Goal: Submit feedback/report problem

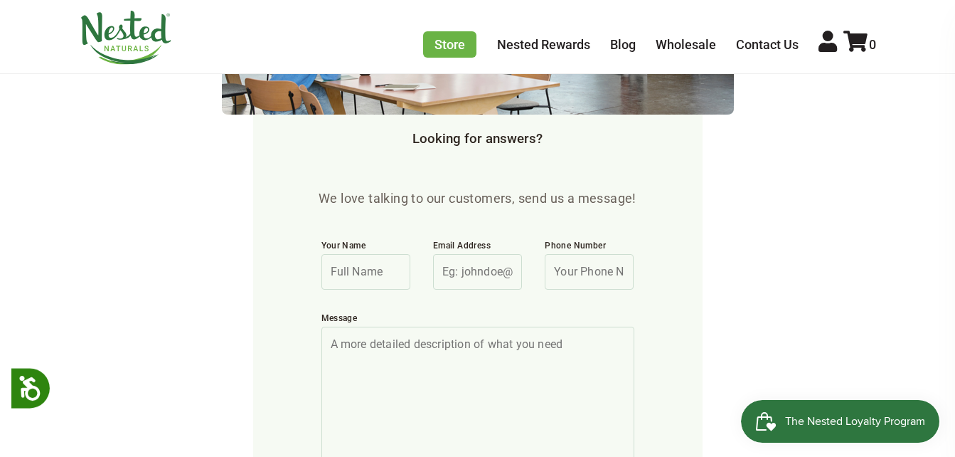
scroll to position [551, 0]
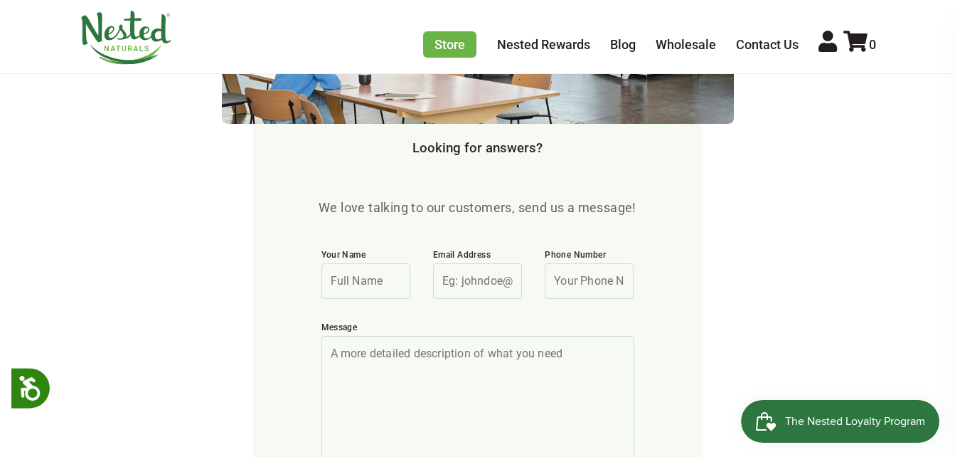
click at [368, 285] on input "Your Name" at bounding box center [366, 281] width 89 height 36
type input "[PERSON_NAME]"
click at [447, 276] on input "Email Address" at bounding box center [477, 281] width 89 height 36
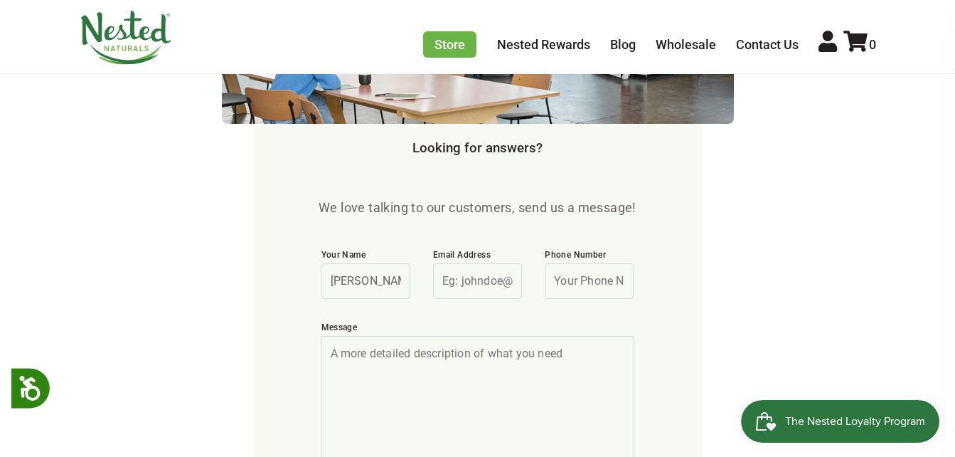
type input "[EMAIL_ADDRESS][DOMAIN_NAME]"
click at [573, 280] on input "Phone Number" at bounding box center [589, 281] width 89 height 36
type input "6786371071"
click at [329, 354] on textarea "Message" at bounding box center [478, 430] width 313 height 189
click at [428, 367] on textarea "I purchased two bottles of Nested [PERSON_NAME] on Amazon and it arrived [DATE]" at bounding box center [478, 430] width 313 height 189
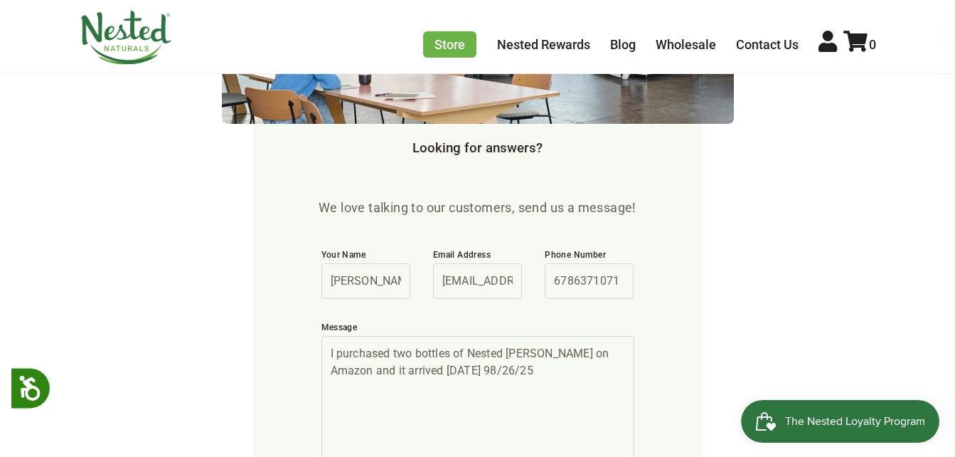
click at [435, 368] on textarea "I purchased two bottles of Nested [PERSON_NAME] on Amazon and it arrived [DATE]…" at bounding box center [478, 430] width 313 height 189
click at [410, 334] on label "Message" at bounding box center [478, 329] width 313 height 14
click at [410, 336] on textarea "I purchased two bottles of Nested [PERSON_NAME] on Amazon and it arrived [DATE]…" at bounding box center [478, 430] width 313 height 189
drag, startPoint x: 477, startPoint y: 373, endPoint x: 500, endPoint y: 354, distance: 30.2
click at [479, 370] on textarea "I purchased two bottles of Nested [PERSON_NAME] on Amazon and it arrived [DATE]…" at bounding box center [478, 430] width 313 height 189
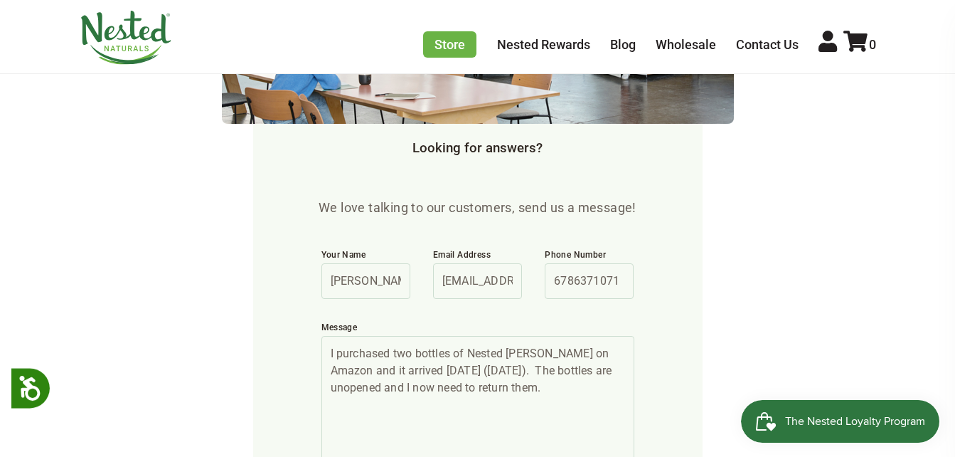
drag, startPoint x: 337, startPoint y: 371, endPoint x: 307, endPoint y: 371, distance: 29.9
click at [307, 371] on form "We love talking to our customers, send us a message! Your Name [PERSON_NAME] Em…" at bounding box center [478, 333] width 450 height 612
click at [551, 387] on textarea "I purchased two bottles of Nested [PERSON_NAME] on Amazon and they arrived [DAT…" at bounding box center [478, 430] width 313 height 189
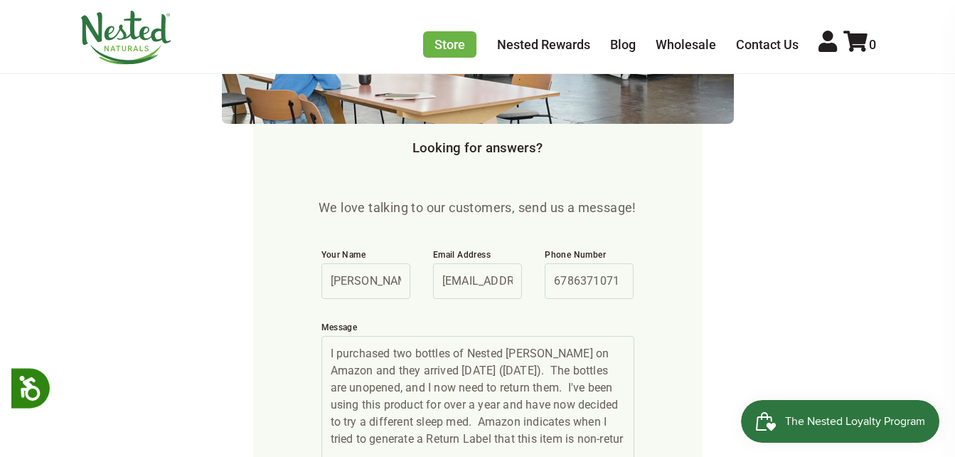
scroll to position [556, 0]
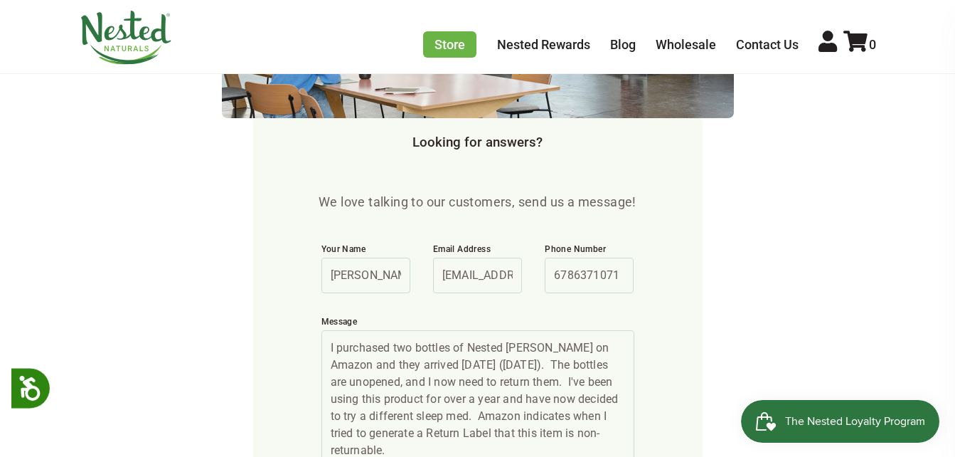
drag, startPoint x: 350, startPoint y: 366, endPoint x: 303, endPoint y: 366, distance: 46.9
click at [303, 366] on form "We love talking to our customers, send us a message! Your Name [PERSON_NAME] Em…" at bounding box center [478, 327] width 450 height 612
drag, startPoint x: 440, startPoint y: 379, endPoint x: 464, endPoint y: 378, distance: 24.2
click at [464, 378] on textarea "I purchased two bottles of Nested [PERSON_NAME] on Amazon and both arrived [DAT…" at bounding box center [478, 424] width 313 height 189
click at [471, 415] on textarea "I purchased two bottles of Nested [PERSON_NAME] on Amazon and both arrived [DAT…" at bounding box center [478, 424] width 313 height 189
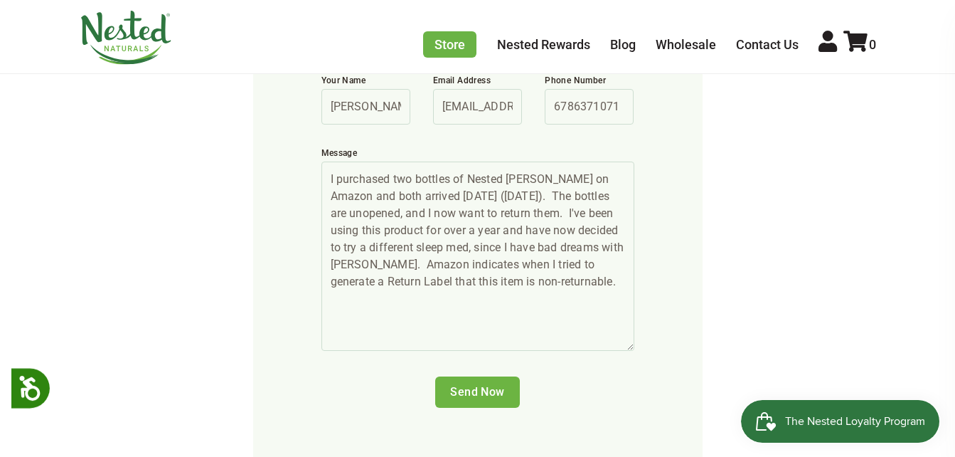
scroll to position [728, 0]
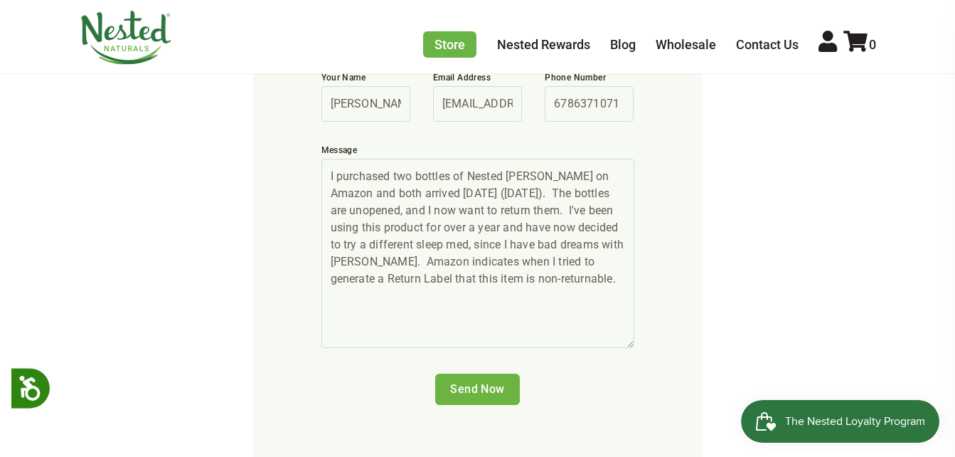
type textarea "I purchased two bottles of Nested [PERSON_NAME] on Amazon and both arrived [DAT…"
drag, startPoint x: 483, startPoint y: 382, endPoint x: 955, endPoint y: 178, distance: 513.9
click at [492, 397] on input "Send Now" at bounding box center [477, 388] width 85 height 31
